Goal: Register for event/course

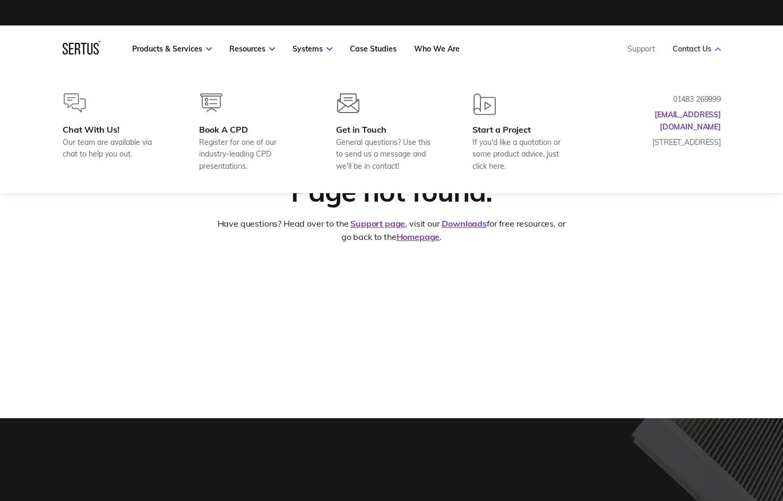
click at [707, 48] on link "Contact Us" at bounding box center [696, 49] width 48 height 10
click at [712, 47] on link "Contact Us" at bounding box center [696, 49] width 48 height 10
click at [218, 132] on div "Book A CPD" at bounding box center [250, 129] width 102 height 11
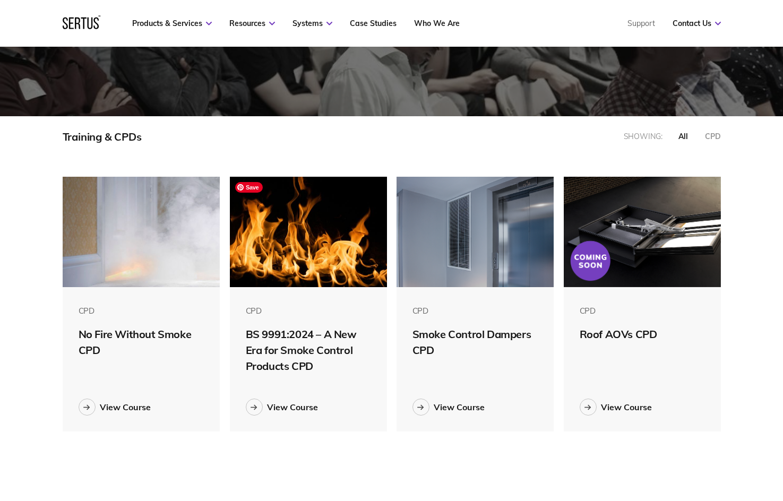
scroll to position [322, 0]
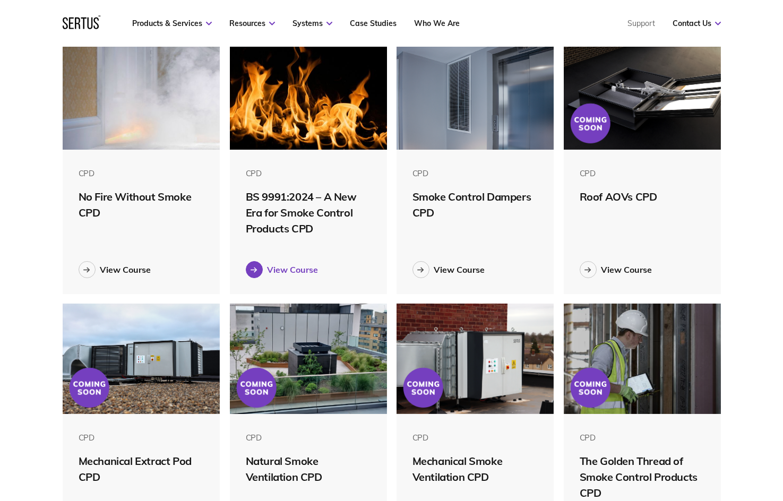
click at [307, 267] on div "View Course" at bounding box center [292, 269] width 51 height 11
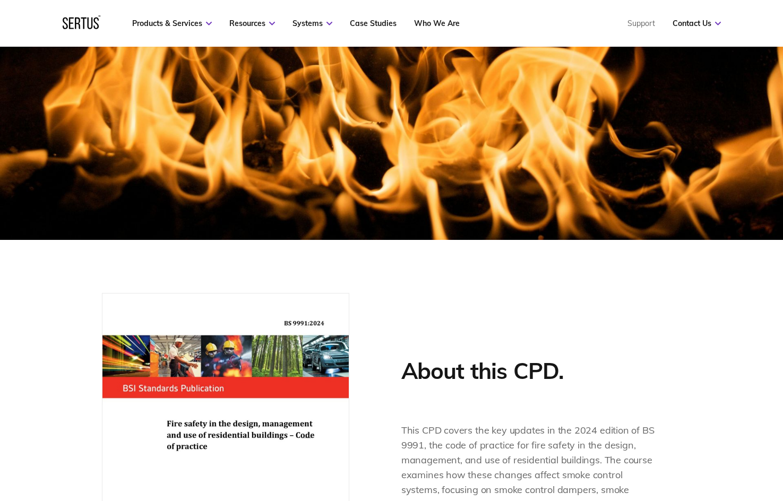
scroll to position [489, 0]
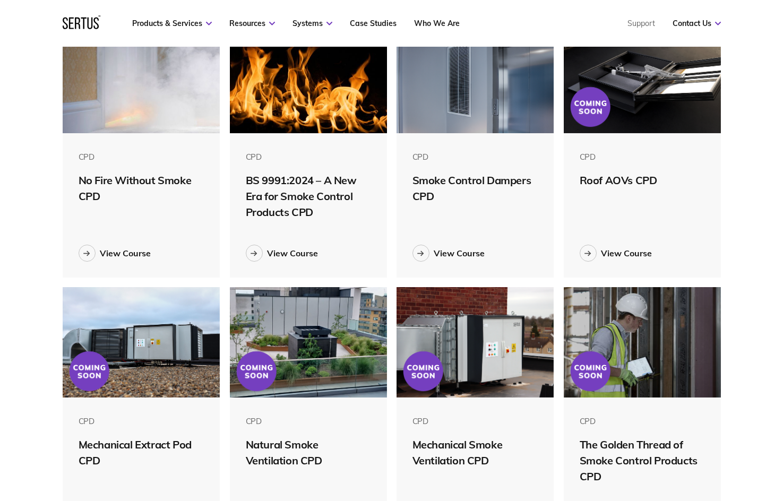
scroll to position [298, 0]
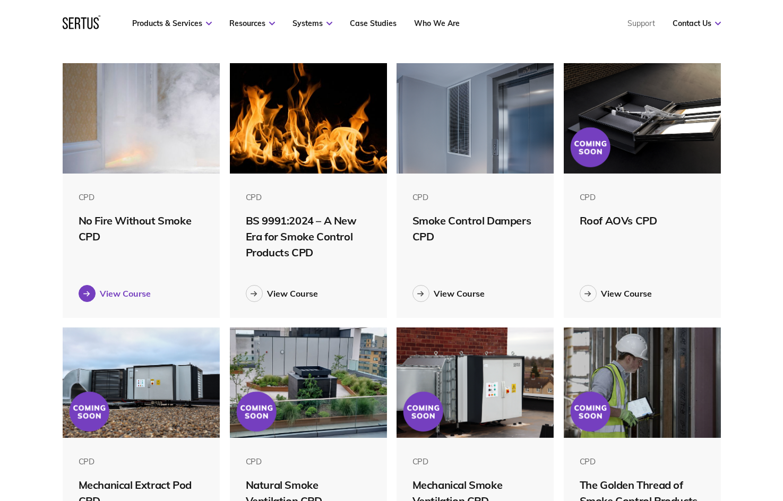
click at [111, 293] on div "View Course" at bounding box center [125, 293] width 51 height 11
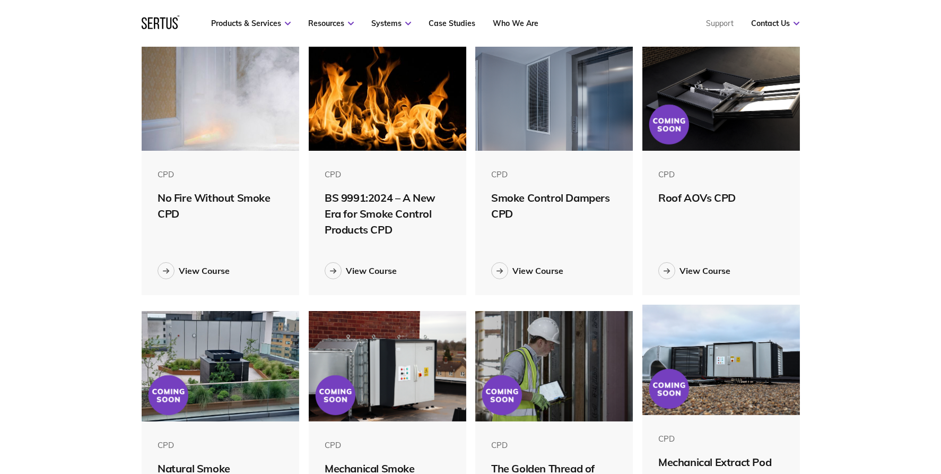
scroll to position [548, 675]
